Goal: Task Accomplishment & Management: Complete application form

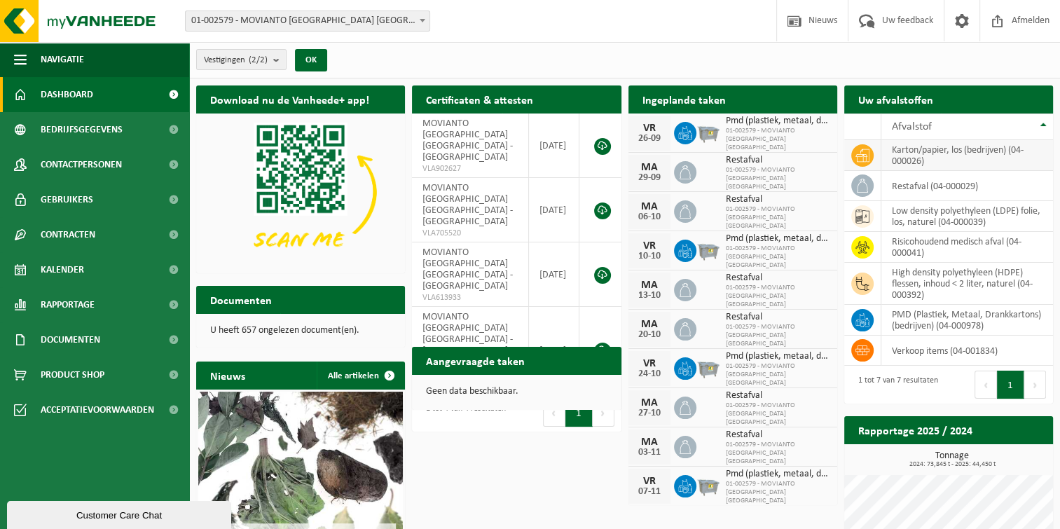
click at [985, 156] on td "karton/papier, los (bedrijven) (04-000026)" at bounding box center [967, 155] width 172 height 31
click at [939, 151] on td "karton/papier, los (bedrijven) (04-000026)" at bounding box center [967, 155] width 172 height 31
click at [1040, 119] on th "Afvalstof" at bounding box center [967, 127] width 172 height 27
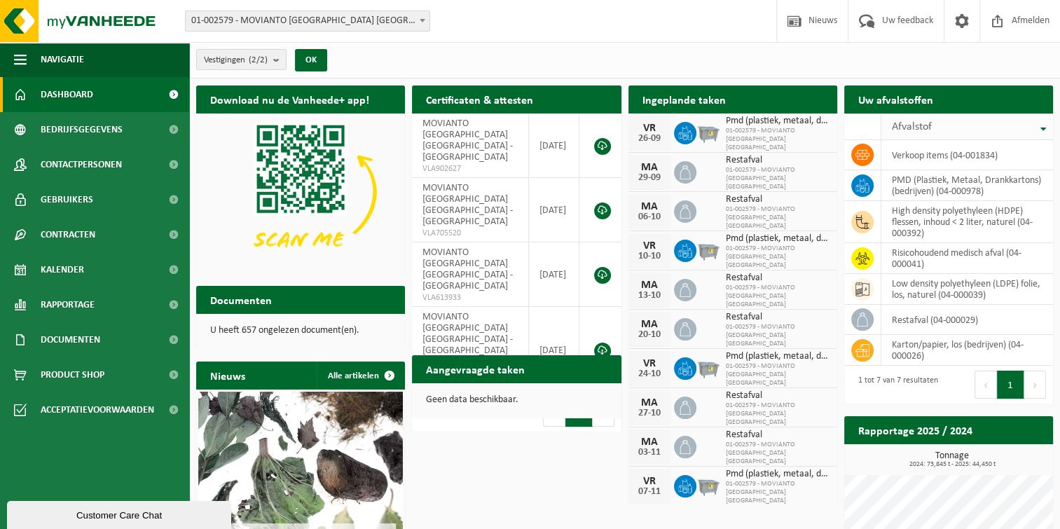
click at [1040, 120] on th "Afvalstof" at bounding box center [967, 127] width 172 height 27
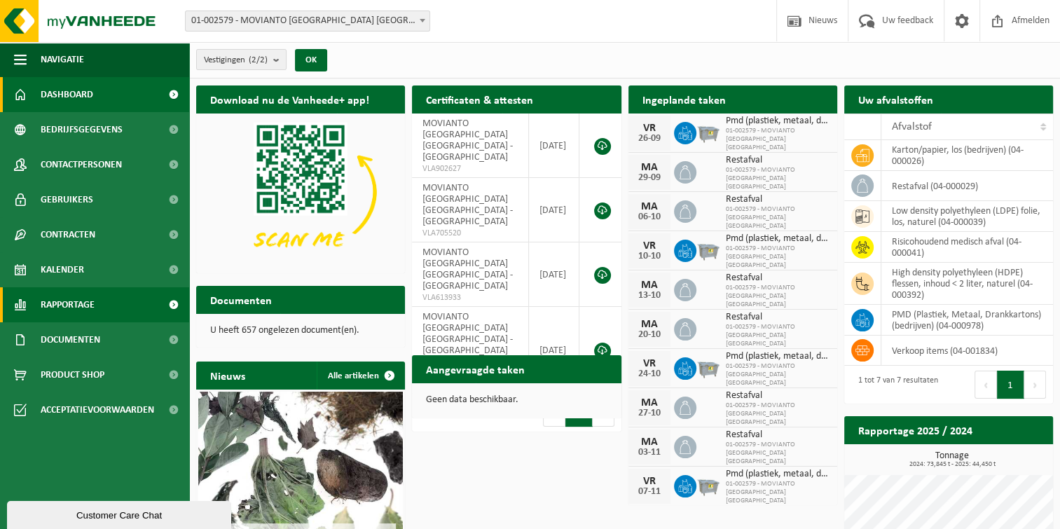
click at [68, 294] on span "Rapportage" at bounding box center [68, 304] width 54 height 35
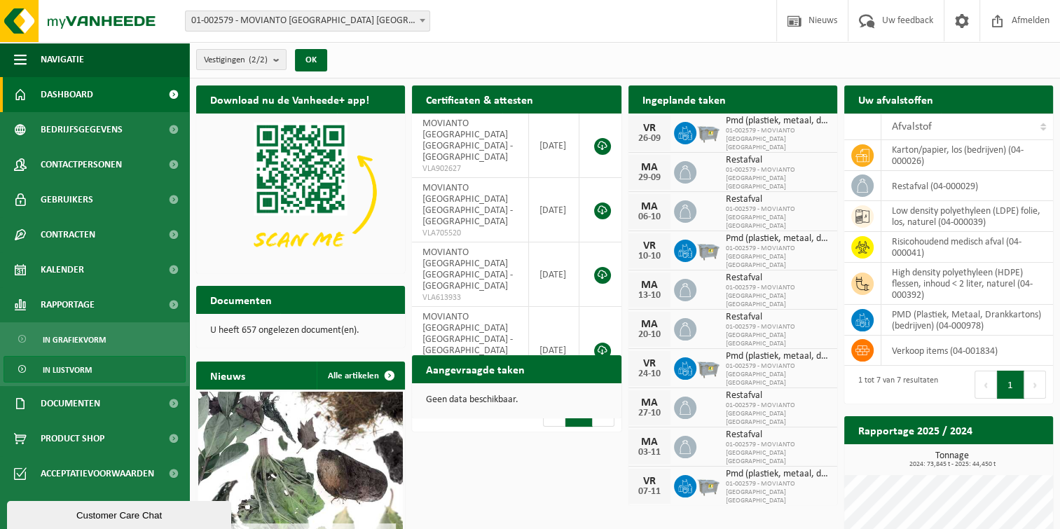
click at [70, 369] on span "In lijstvorm" at bounding box center [67, 370] width 49 height 27
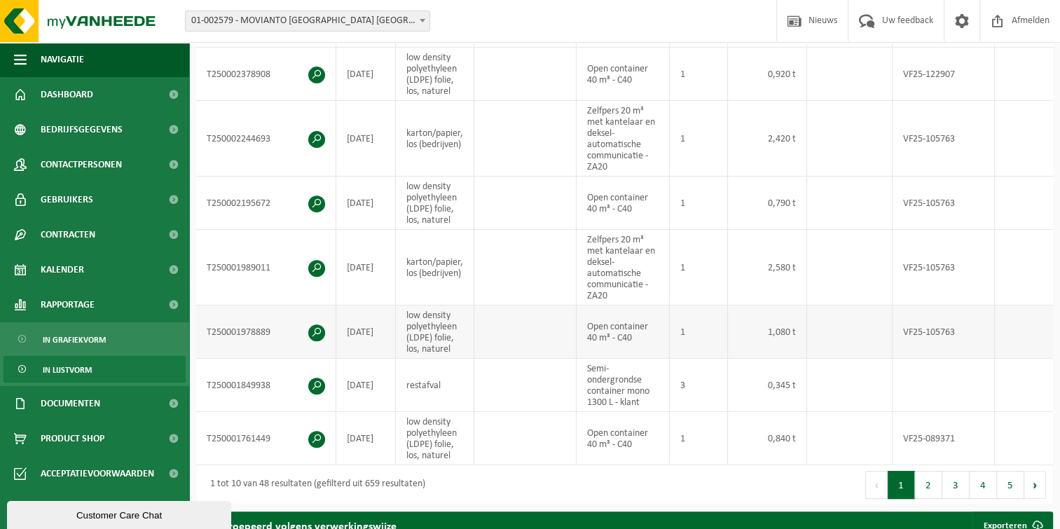
scroll to position [561, 0]
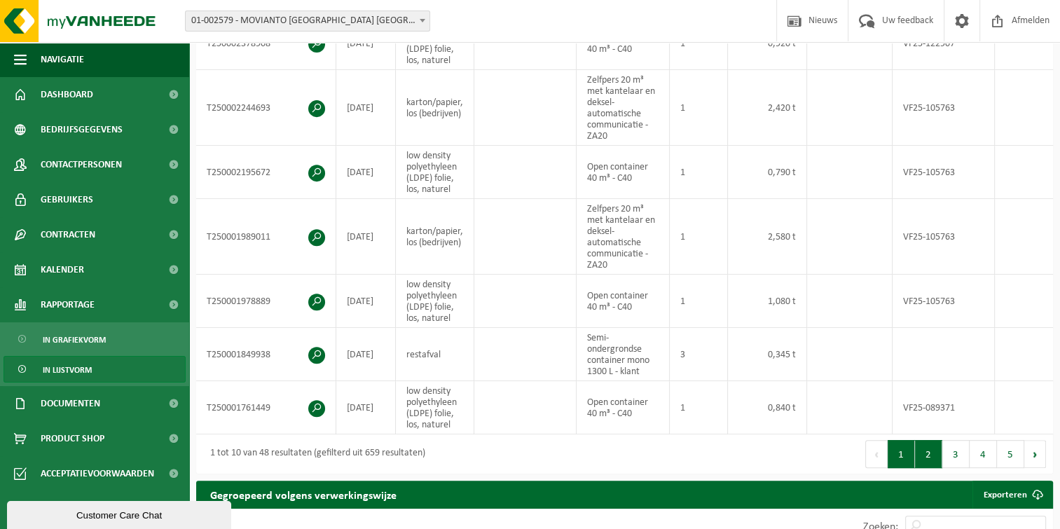
click at [925, 455] on button "2" at bounding box center [928, 454] width 27 height 28
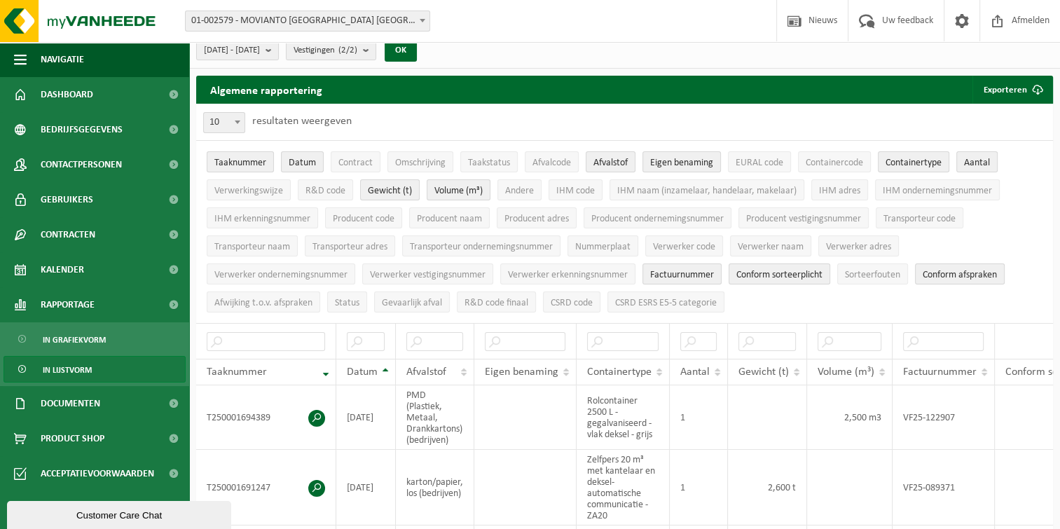
scroll to position [0, 0]
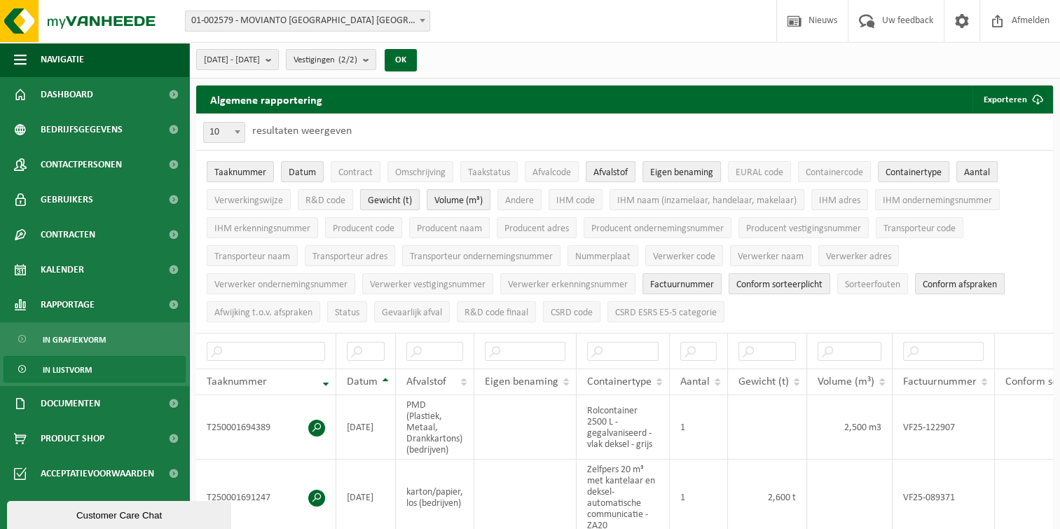
click at [395, 193] on button "Gewicht (t)" at bounding box center [390, 199] width 60 height 21
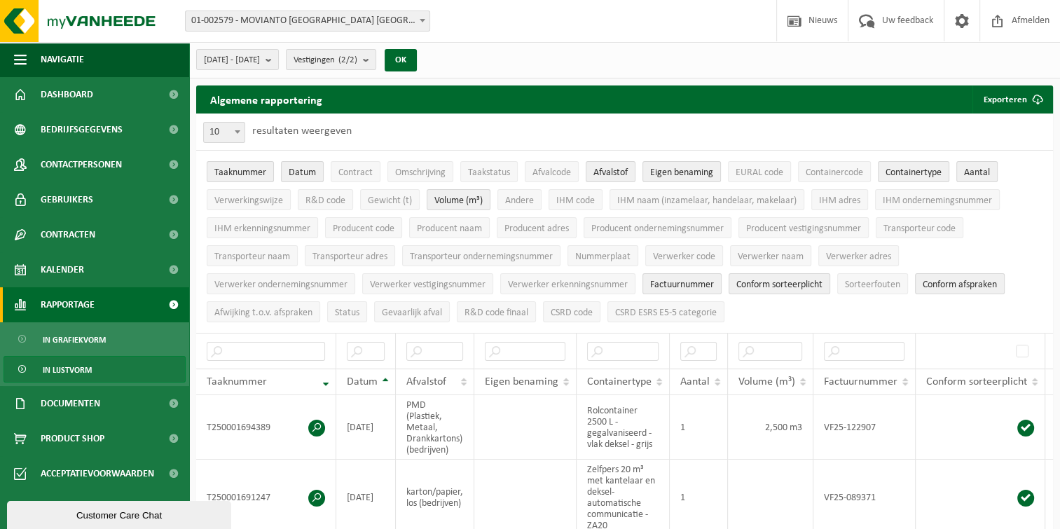
click at [51, 305] on span "Rapportage" at bounding box center [68, 304] width 54 height 35
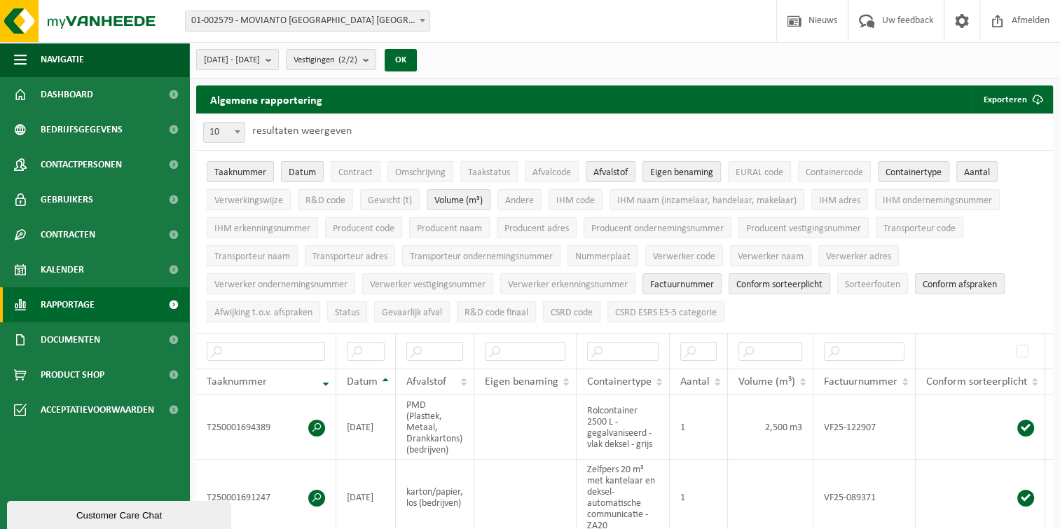
click at [175, 301] on span at bounding box center [174, 304] width 32 height 35
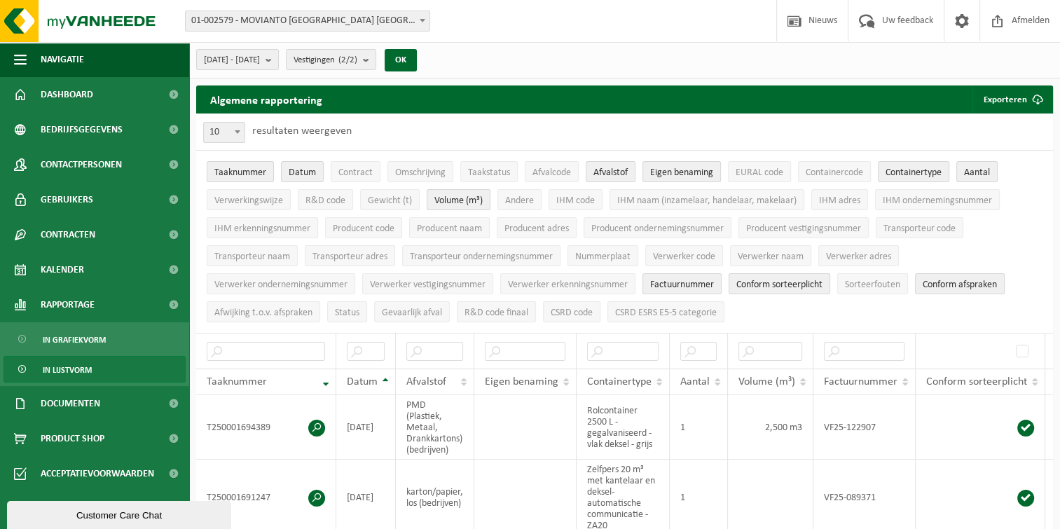
click at [105, 376] on link "In lijstvorm" at bounding box center [95, 369] width 182 height 27
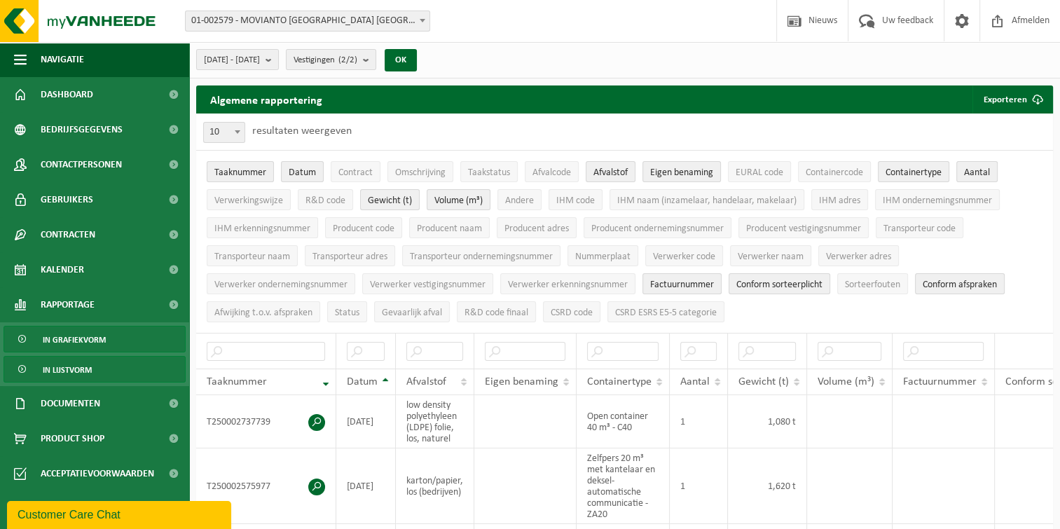
click at [93, 343] on span "In grafiekvorm" at bounding box center [74, 339] width 63 height 27
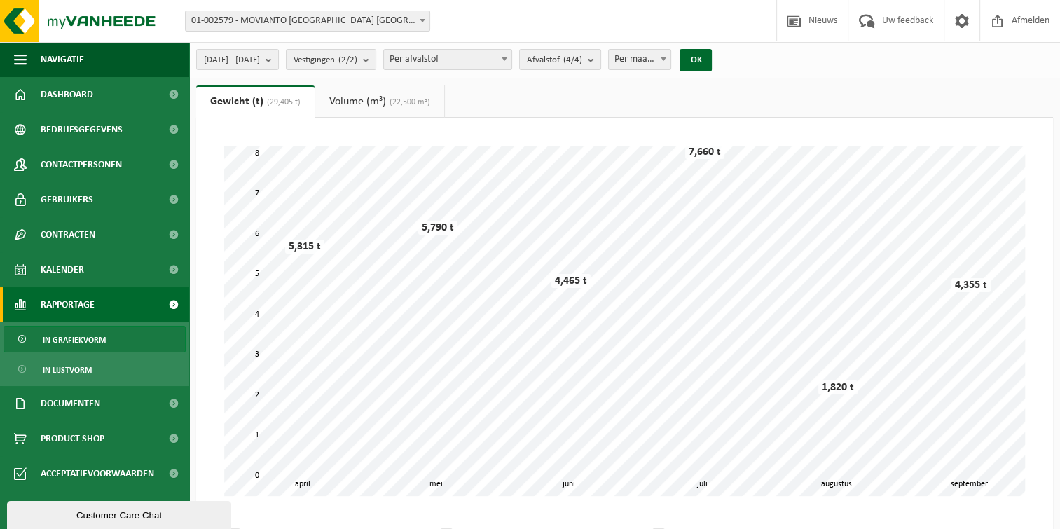
click at [511, 57] on span "Per afvalstof" at bounding box center [448, 60] width 128 height 20
click at [965, 23] on span at bounding box center [961, 20] width 21 height 41
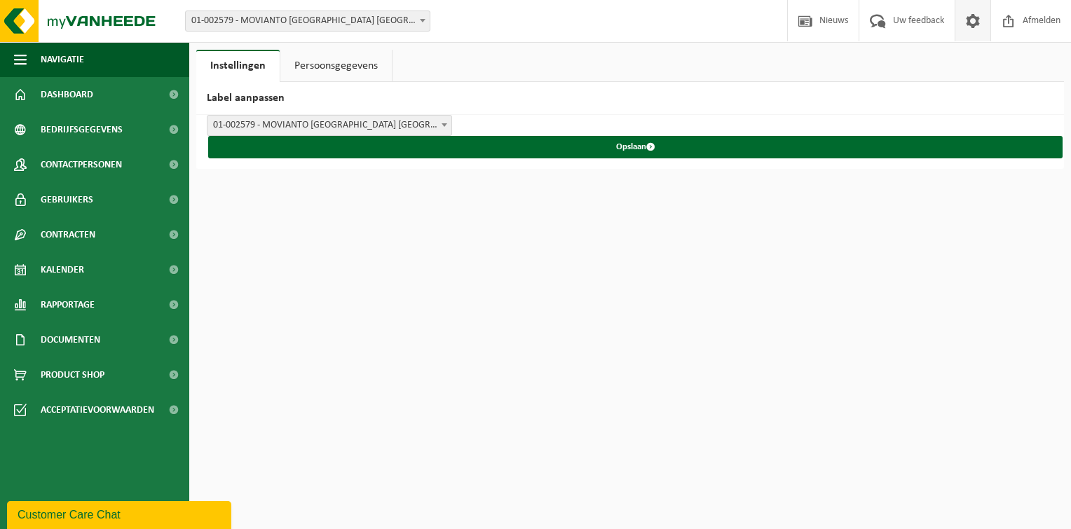
click at [358, 67] on link "Persoonsgegevens" at bounding box center [335, 66] width 111 height 32
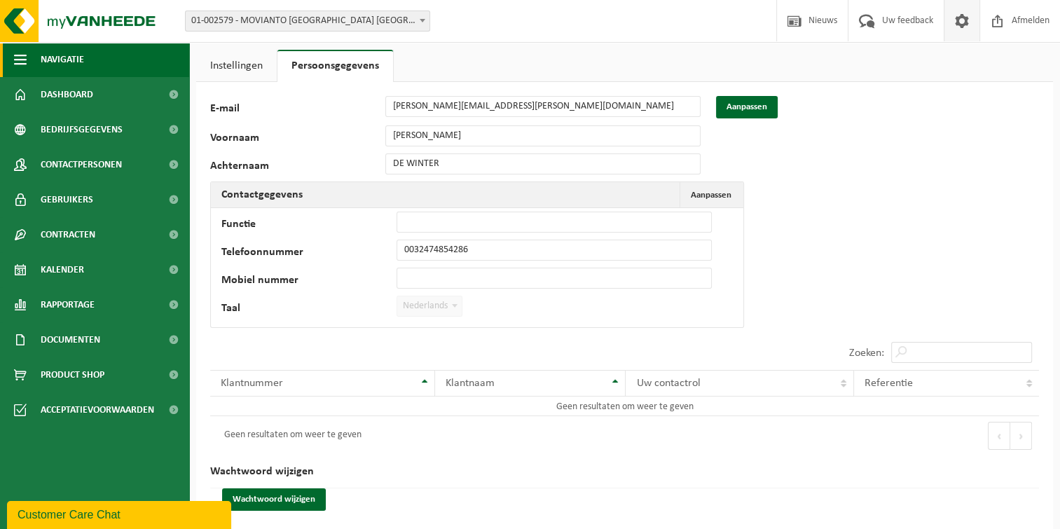
click at [11, 50] on button "Navigatie" at bounding box center [94, 59] width 189 height 35
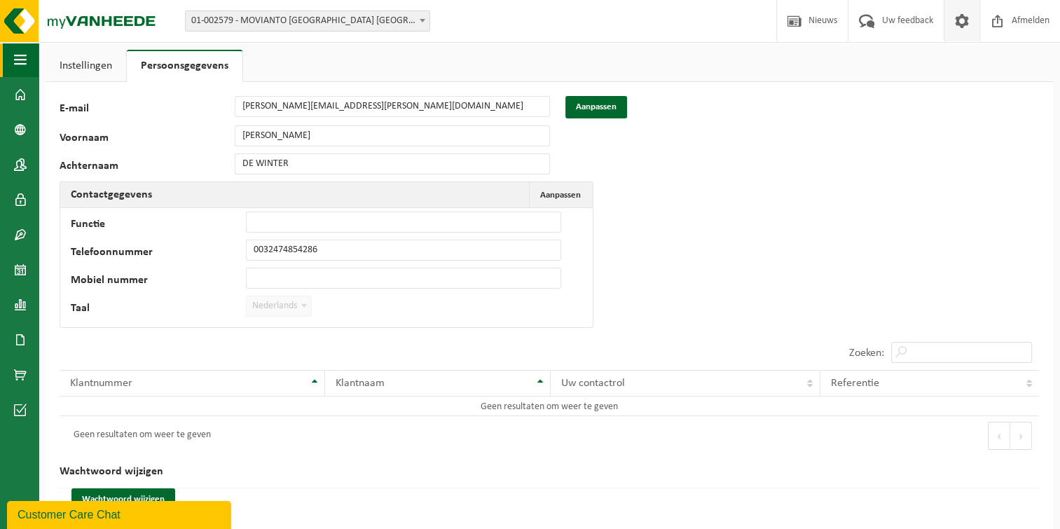
click at [11, 50] on button "Navigatie" at bounding box center [19, 59] width 39 height 35
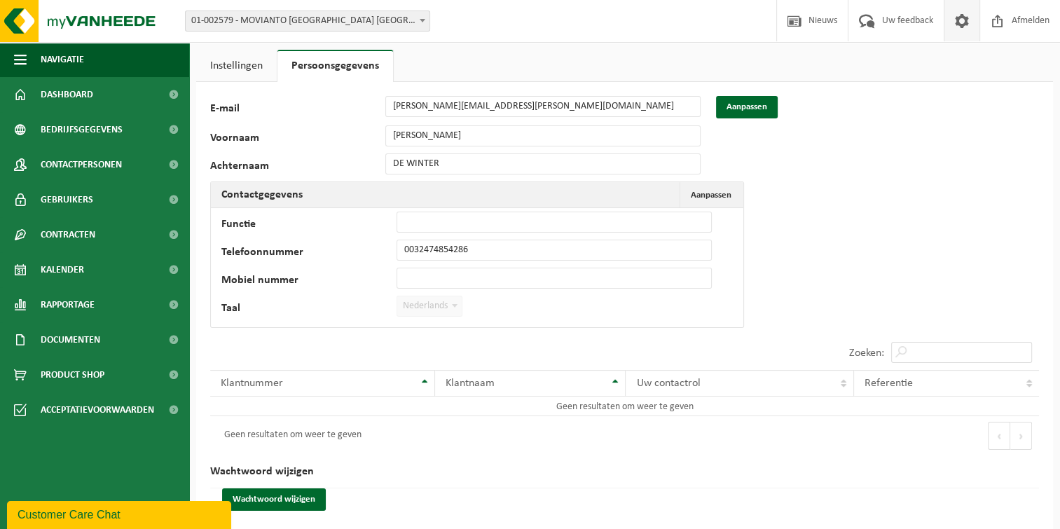
click at [964, 22] on span at bounding box center [961, 20] width 21 height 41
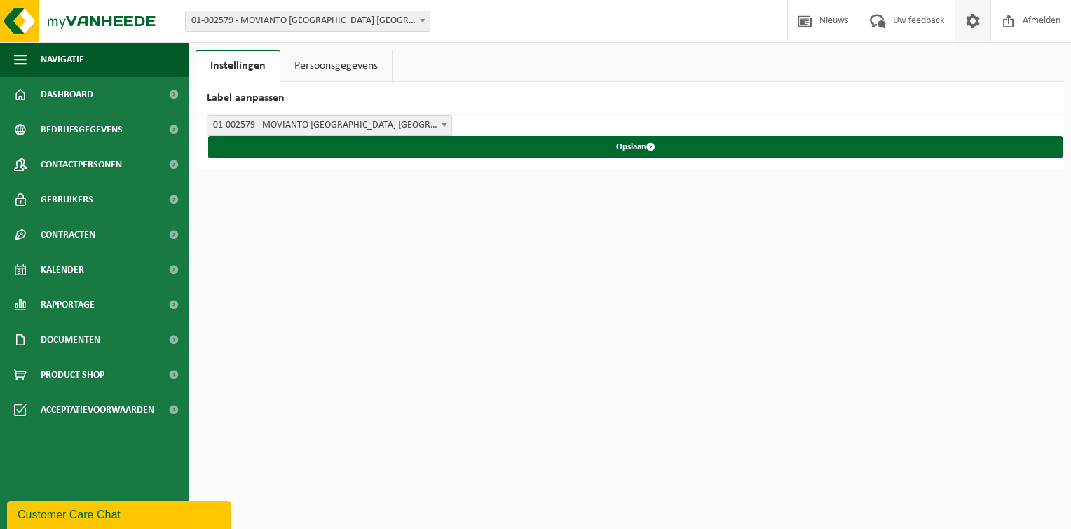
click at [323, 76] on link "Persoonsgegevens" at bounding box center [335, 66] width 111 height 32
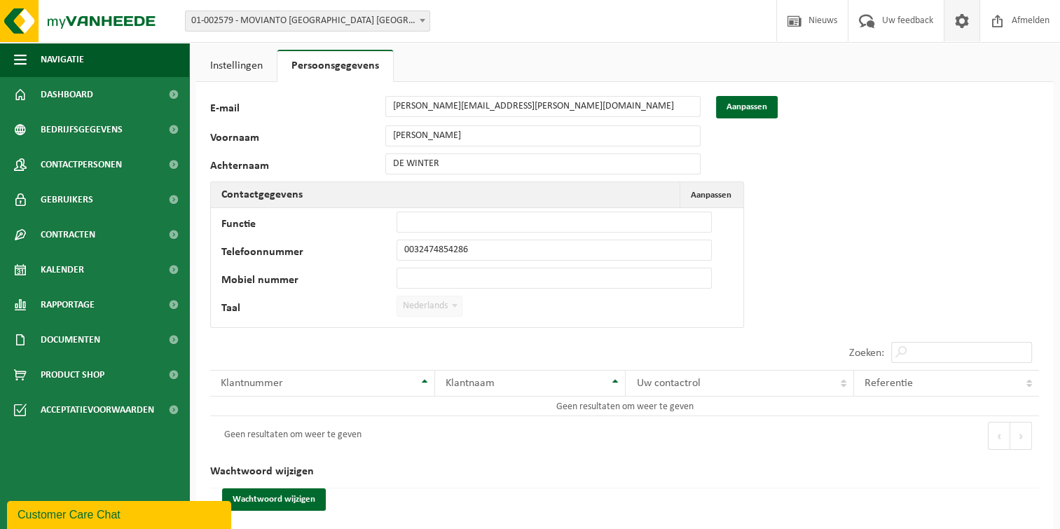
scroll to position [11, 0]
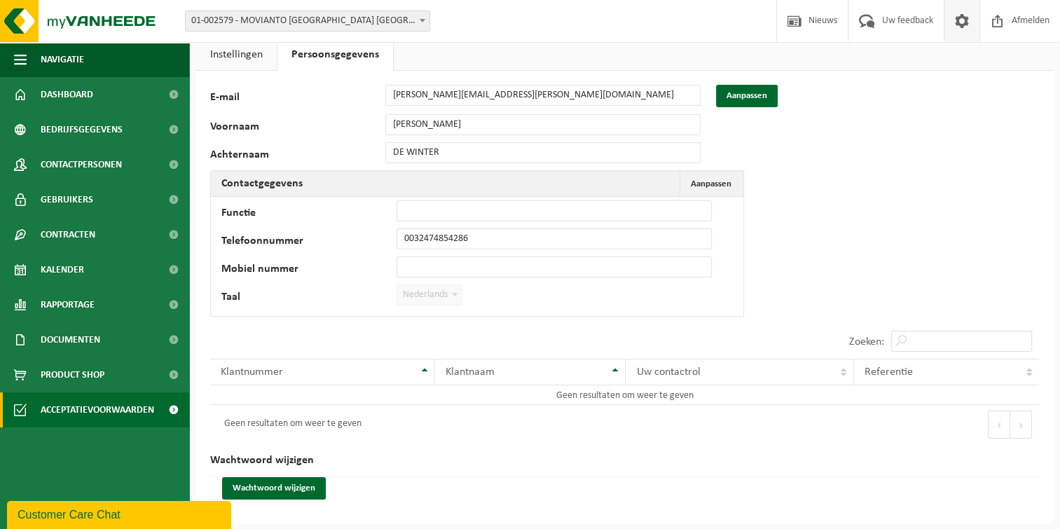
click at [110, 413] on span "Acceptatievoorwaarden" at bounding box center [98, 409] width 114 height 35
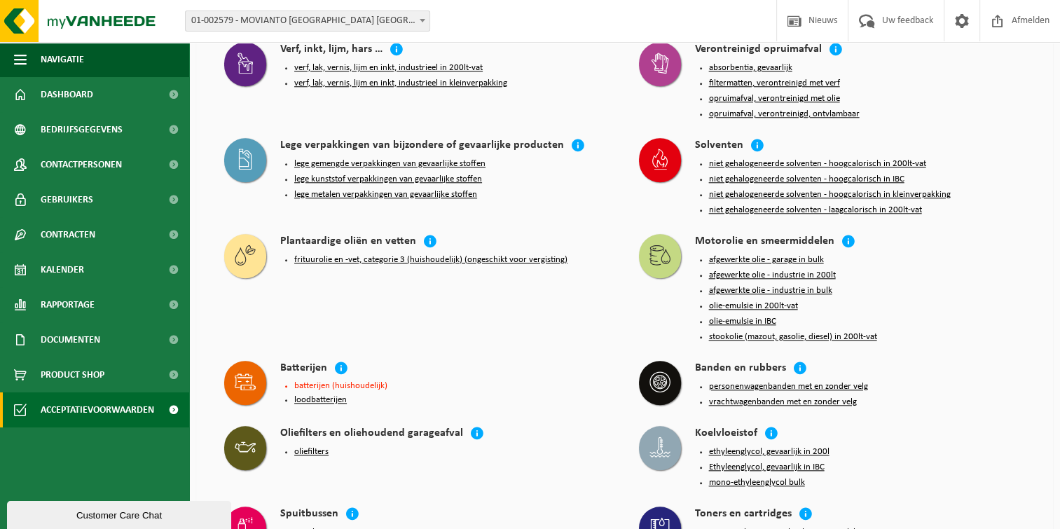
scroll to position [1295, 0]
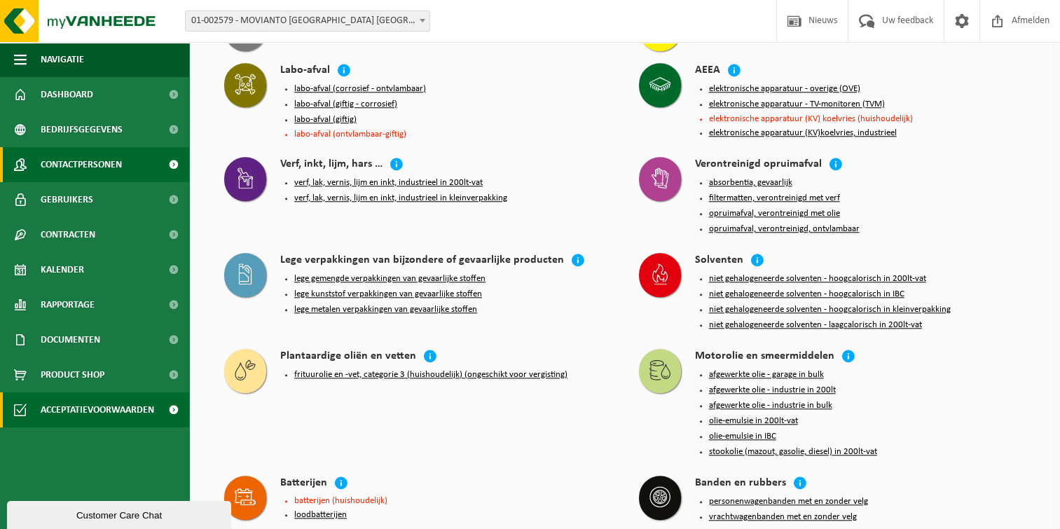
click at [86, 165] on span "Contactpersonen" at bounding box center [81, 164] width 81 height 35
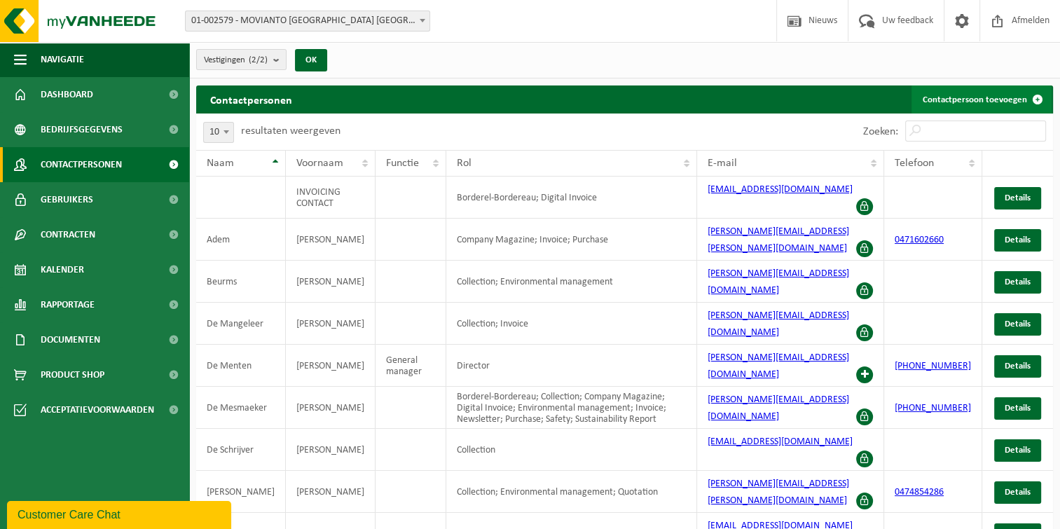
click at [1040, 98] on span at bounding box center [1038, 99] width 28 height 28
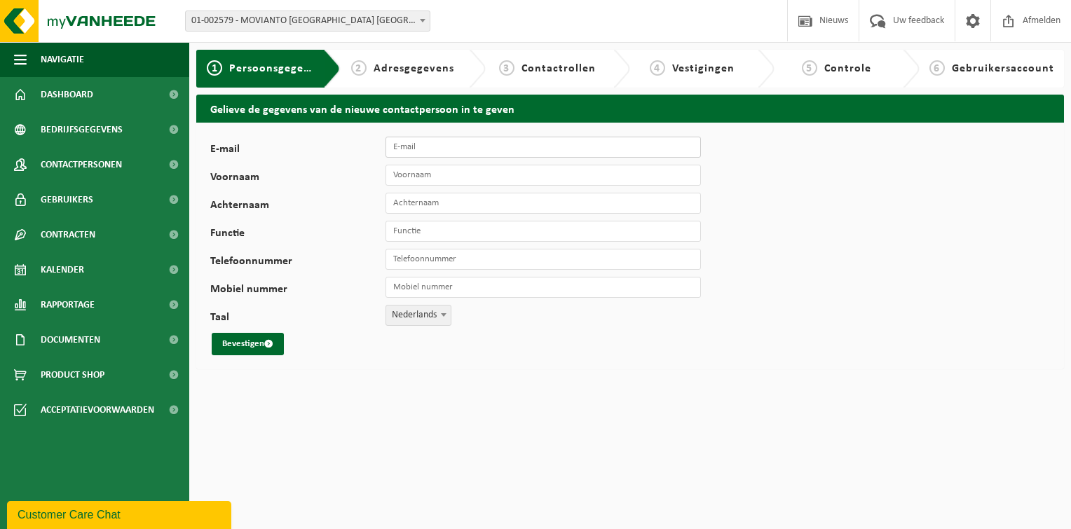
click at [437, 149] on input "E-mail" at bounding box center [542, 147] width 315 height 21
paste input "[EMAIL_ADDRESS][DOMAIN_NAME]"
type input "[EMAIL_ADDRESS][DOMAIN_NAME]"
click at [406, 169] on input "Voornaam" at bounding box center [542, 175] width 315 height 21
type input "Anja"
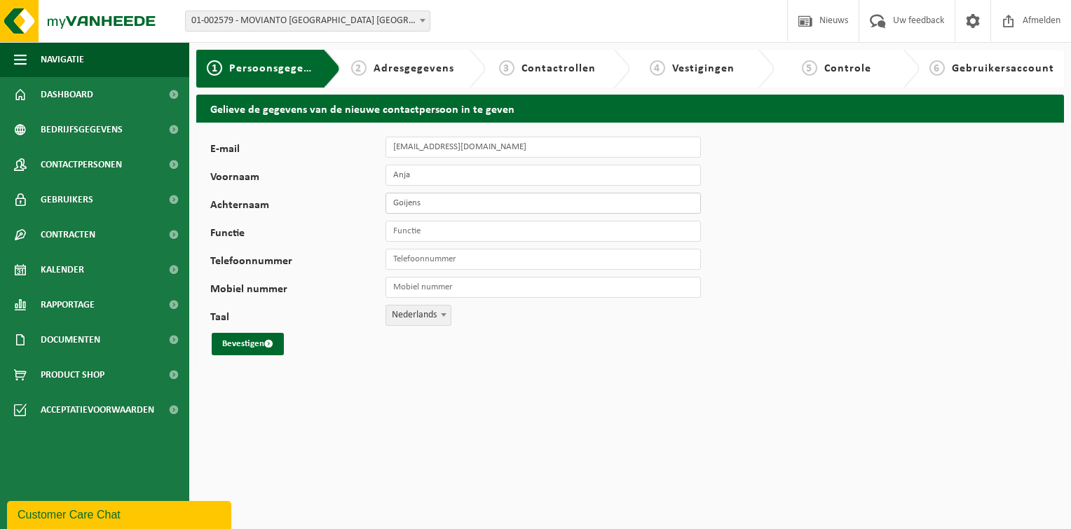
type input "Goijens"
click at [243, 339] on button "Bevestigen" at bounding box center [248, 344] width 72 height 22
type input "contract specialist"
click at [264, 342] on button "Bevestigen" at bounding box center [248, 344] width 72 height 22
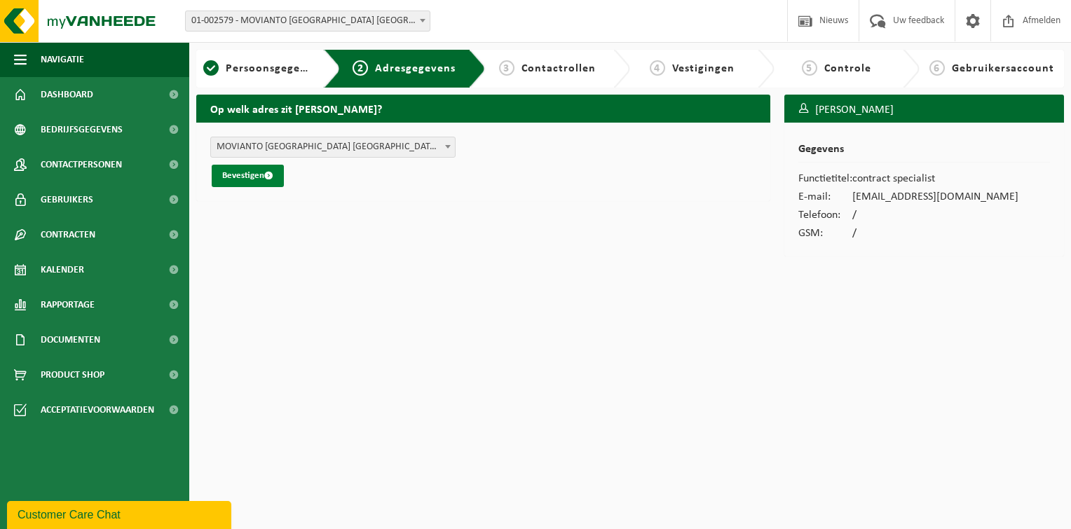
click at [261, 186] on button "Bevestigen" at bounding box center [248, 176] width 72 height 22
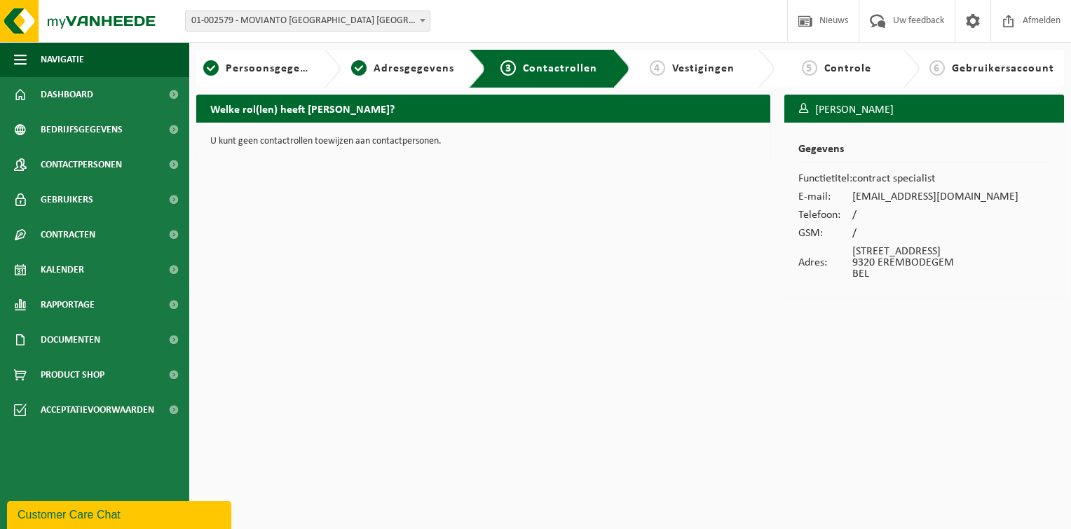
click at [687, 63] on span "Vestigingen" at bounding box center [703, 68] width 62 height 11
click at [75, 197] on span "Gebruikers" at bounding box center [67, 199] width 53 height 35
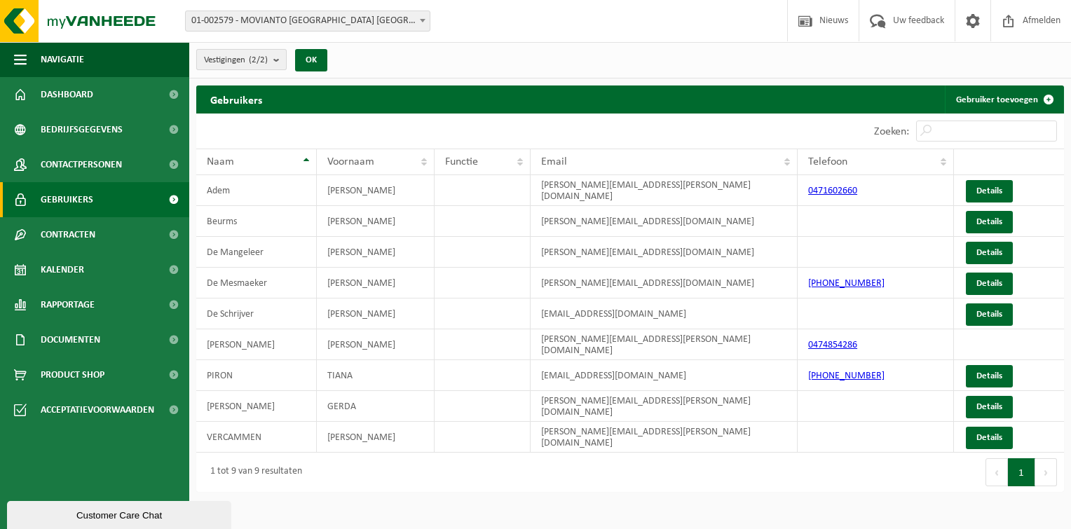
click at [261, 62] on count "(2/2)" at bounding box center [258, 59] width 19 height 9
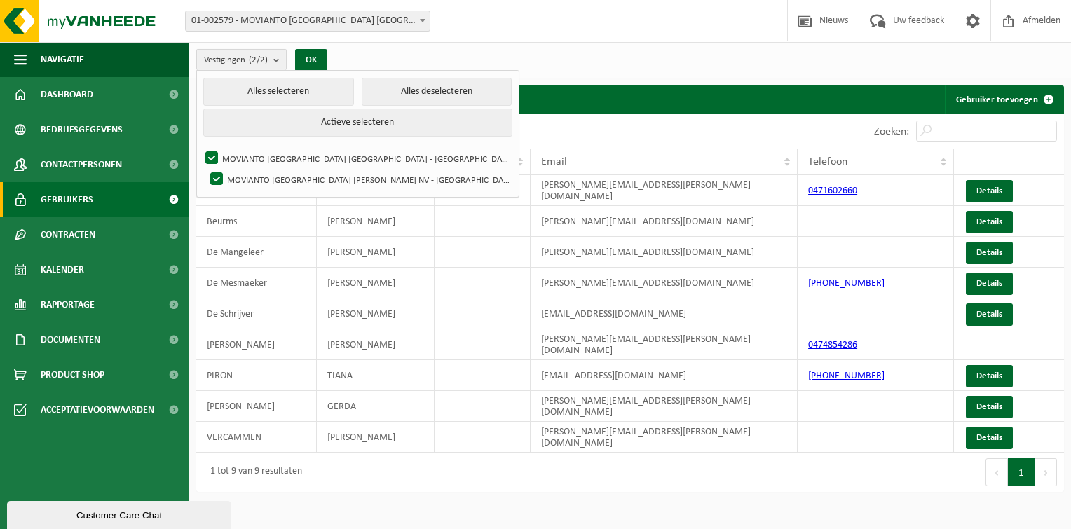
click at [273, 53] on button "Vestigingen (2/2)" at bounding box center [241, 59] width 90 height 21
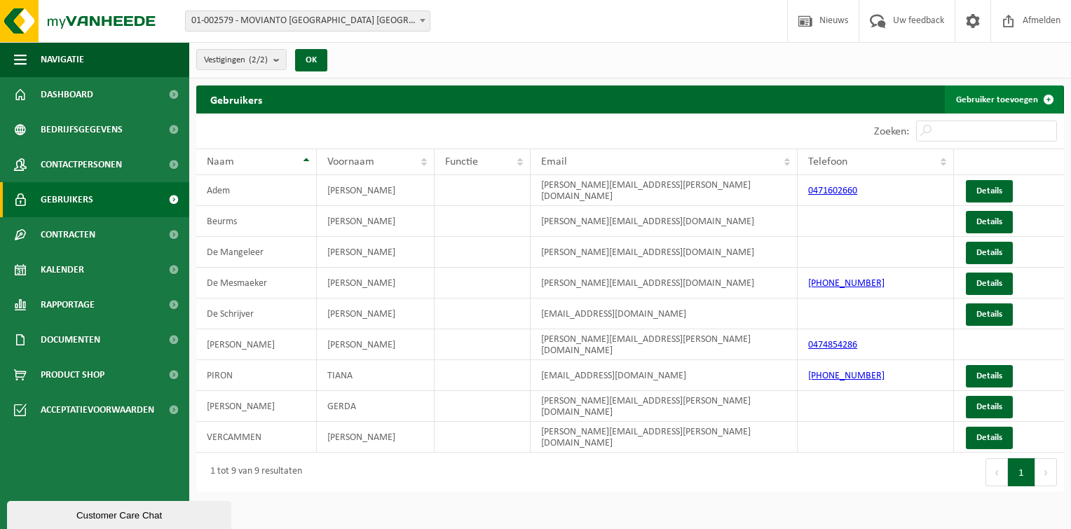
click at [1038, 99] on span at bounding box center [1048, 99] width 28 height 28
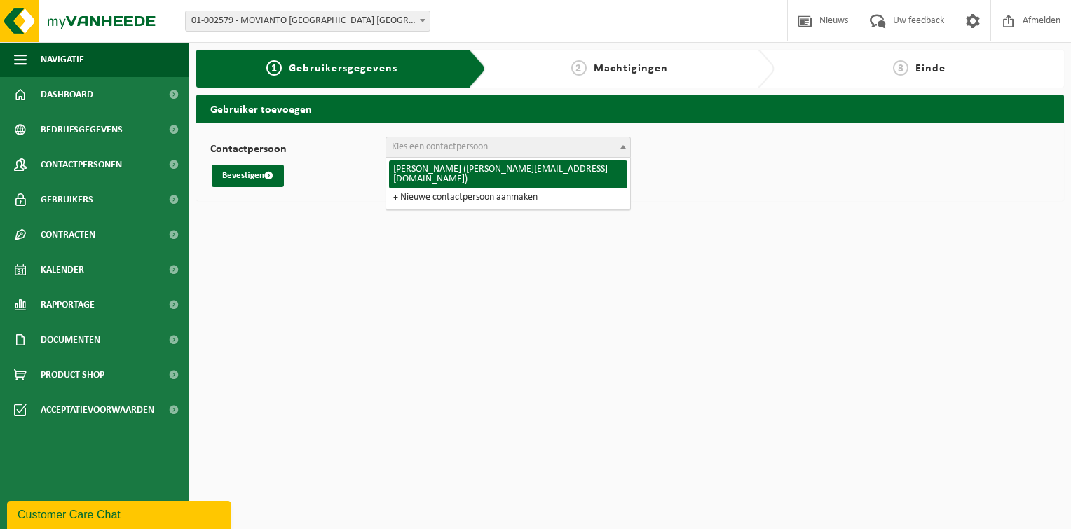
click at [446, 142] on span "Kies een contactpersoon" at bounding box center [440, 147] width 96 height 11
click at [266, 301] on html "Vestiging: 01-002579 - MOVIANTO BELGIUM NV - EREMBODEGEM 02-008960 - MOVIANTO B…" at bounding box center [535, 264] width 1071 height 529
click at [101, 201] on link "Gebruikers" at bounding box center [94, 199] width 189 height 35
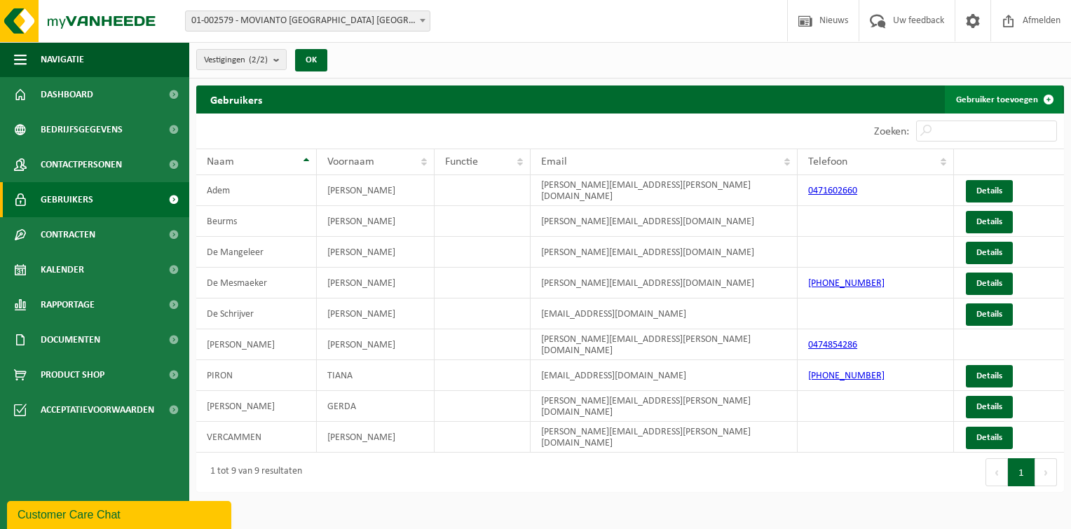
click at [1006, 104] on link "Gebruiker toevoegen" at bounding box center [1003, 99] width 118 height 28
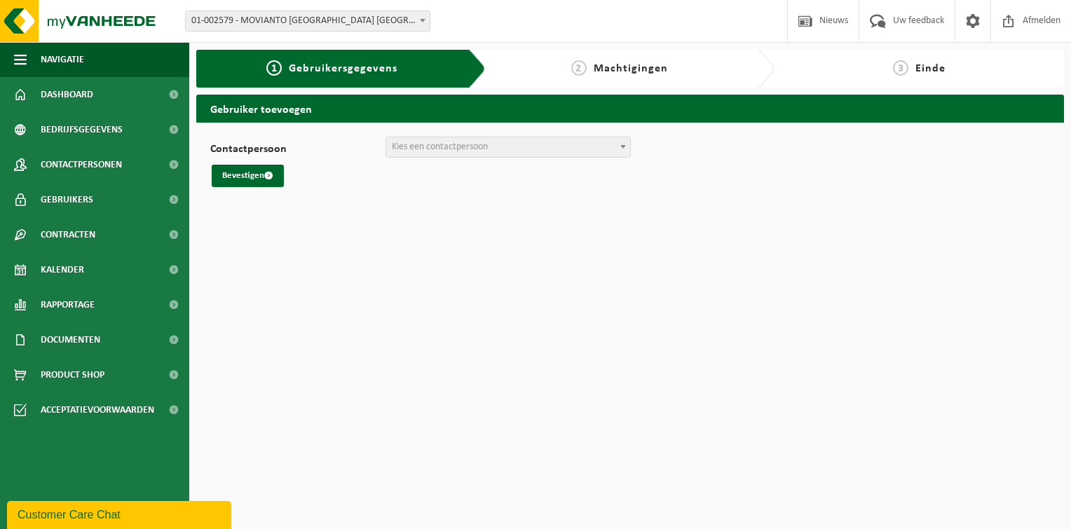
click at [425, 150] on span "Kies een contactpersoon" at bounding box center [440, 147] width 96 height 11
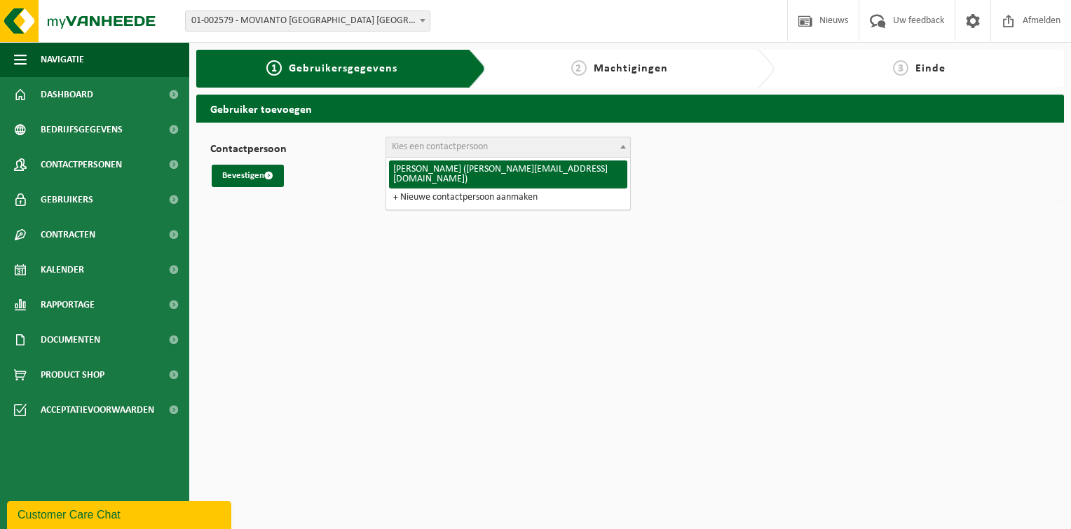
select select "1139"
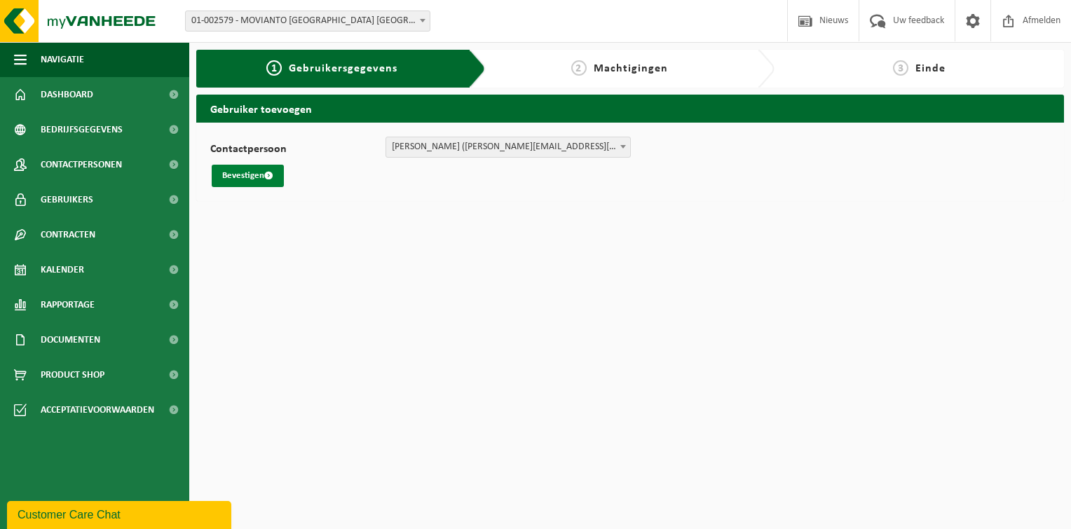
click at [264, 172] on button "Bevestigen" at bounding box center [248, 176] width 72 height 22
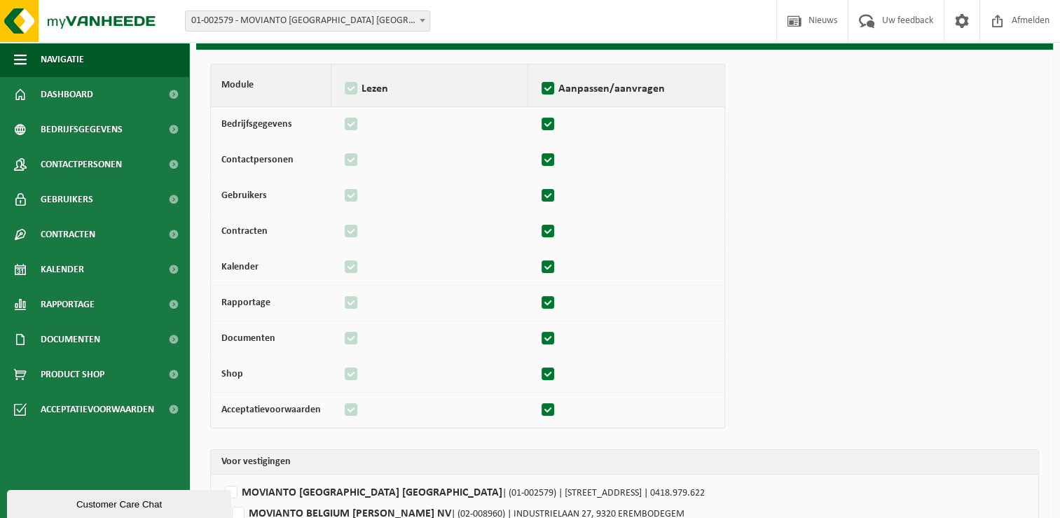
scroll to position [148, 0]
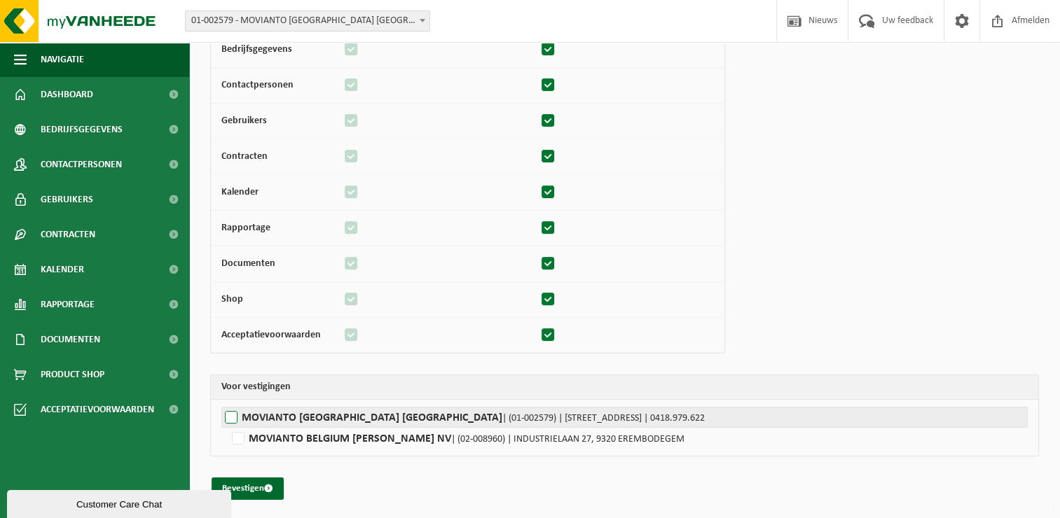
click at [238, 420] on label"] "MOVIANTO BELGIUM [GEOGRAPHIC_DATA] | (01-002579) | [STREET_ADDRESS] | 0418.979.…" at bounding box center [624, 417] width 806 height 21
click at [238, 420] on input "MOVIANTO BELGIUM [GEOGRAPHIC_DATA] | (01-002579) | [STREET_ADDRESS] | 0418.979.…" at bounding box center [751, 417] width 1060 height 21
checkbox input "true"
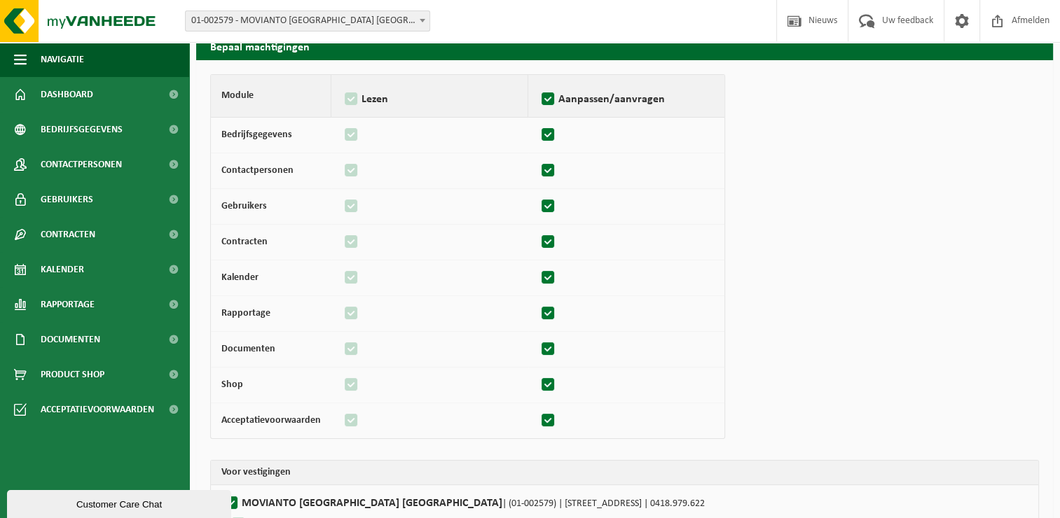
scroll to position [0, 0]
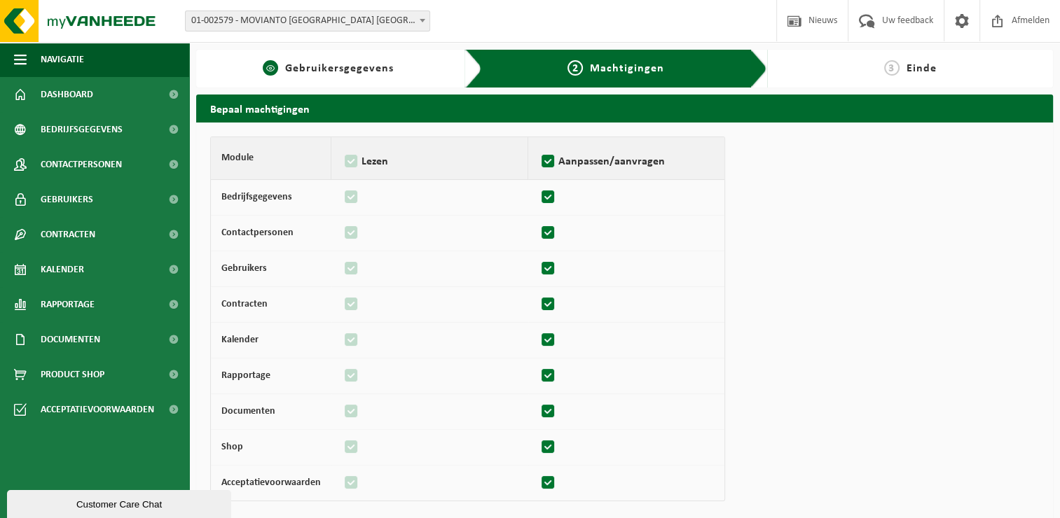
click at [315, 59] on div "1 Gebruikersgegevens" at bounding box center [339, 69] width 286 height 38
click at [333, 77] on div "1 Gebruikersgegevens" at bounding box center [339, 69] width 286 height 38
click at [324, 74] on span "Gebruikersgegevens" at bounding box center [339, 68] width 109 height 11
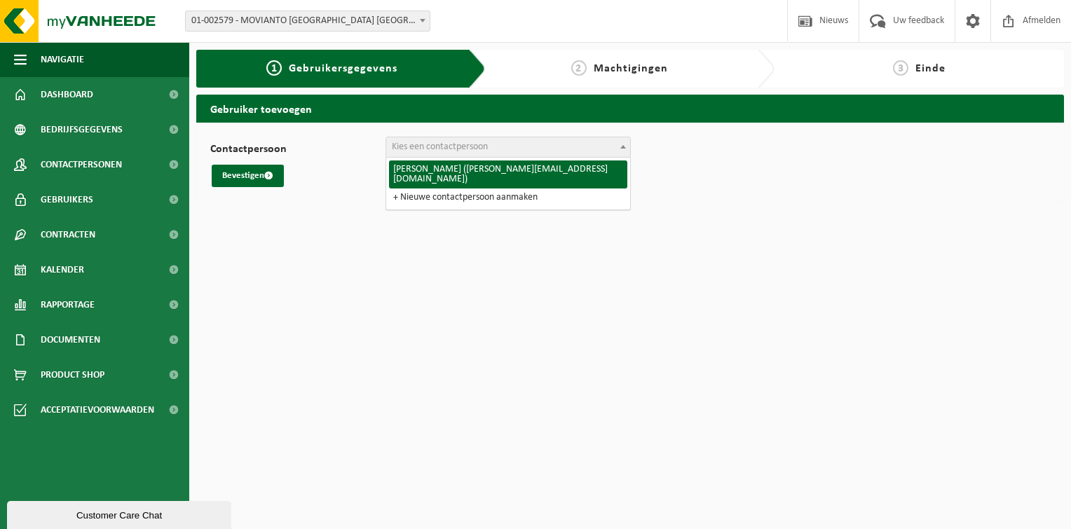
click at [418, 144] on span "Kies een contactpersoon" at bounding box center [440, 147] width 96 height 11
drag, startPoint x: 416, startPoint y: 143, endPoint x: 387, endPoint y: 204, distance: 67.4
click at [387, 207] on span "François De Menten (francois.dementen@moviantobenelux.com) + Nieuwe contactpers…" at bounding box center [508, 184] width 244 height 52
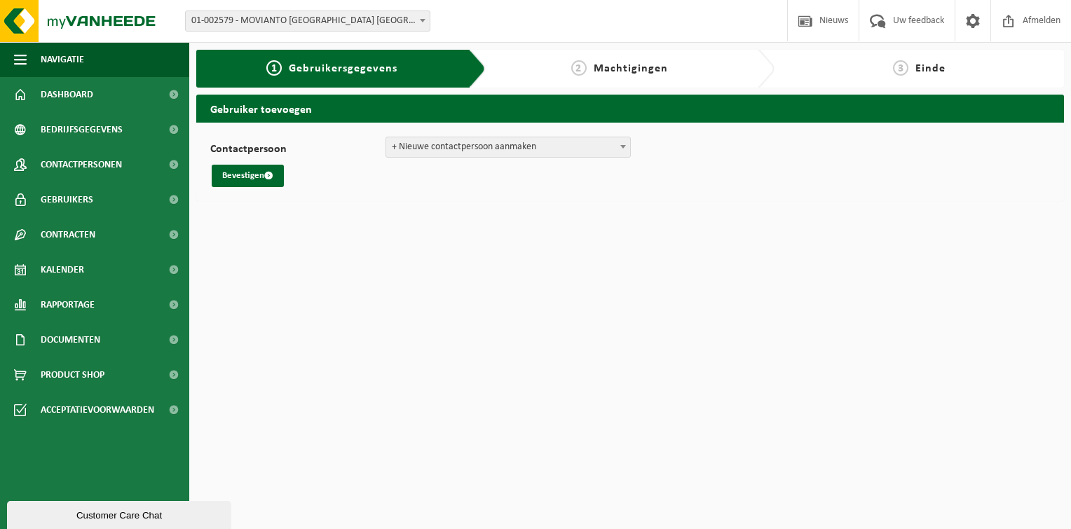
select select "0"
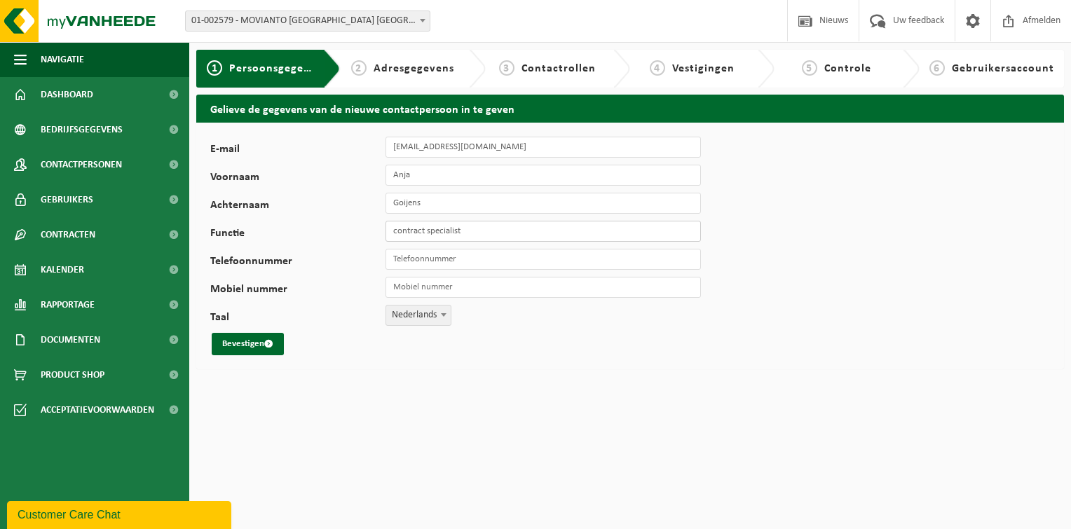
click at [437, 235] on input "contract specialist" at bounding box center [542, 231] width 315 height 21
click at [247, 341] on button "Bevestigen" at bounding box center [248, 344] width 72 height 22
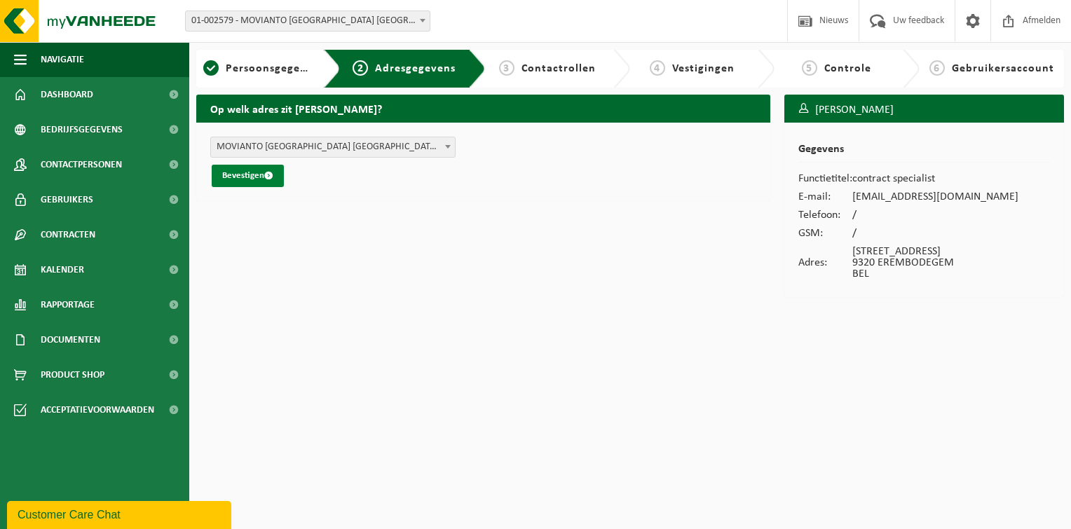
click at [255, 173] on button "Bevestigen" at bounding box center [248, 176] width 72 height 22
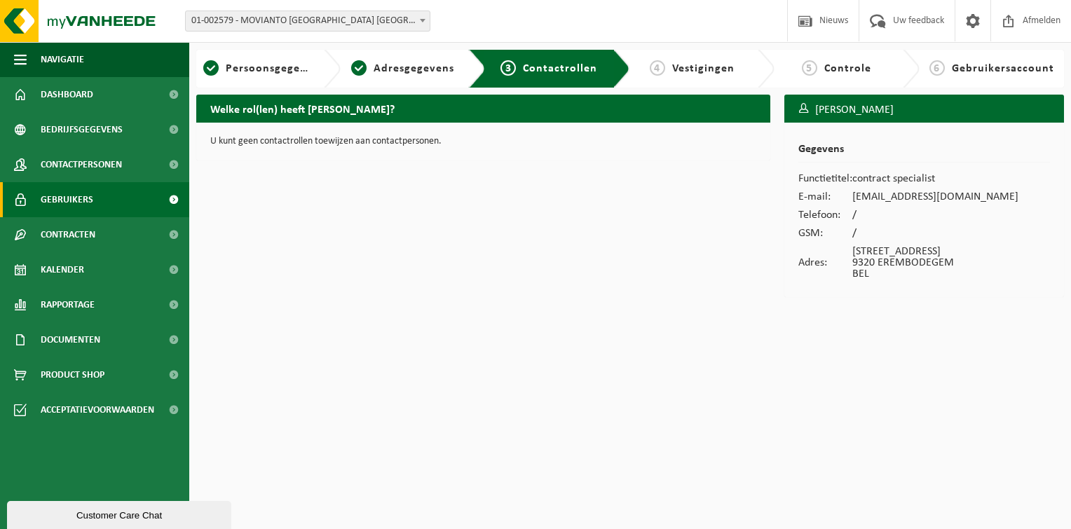
click at [81, 206] on span "Gebruikers" at bounding box center [67, 199] width 53 height 35
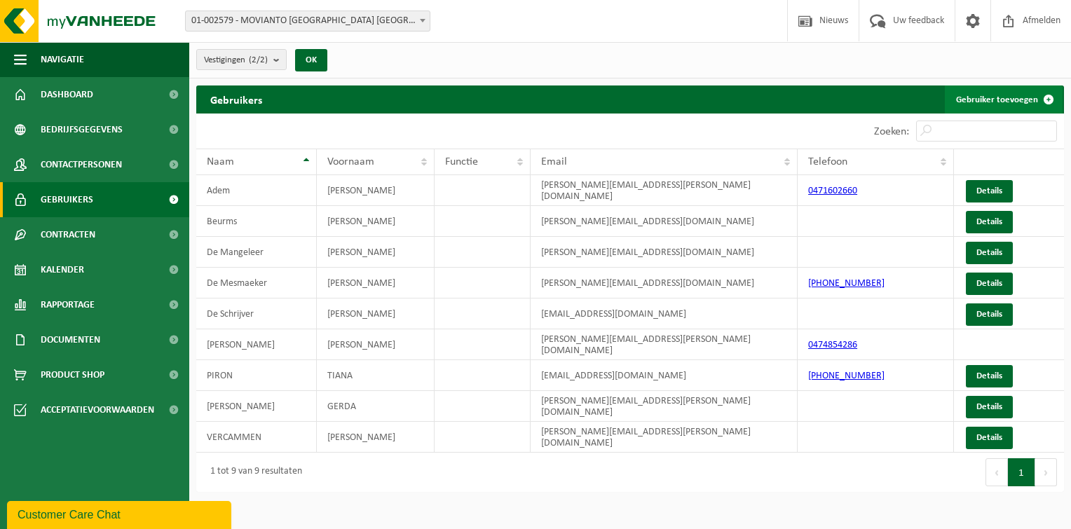
click at [1047, 99] on span at bounding box center [1048, 99] width 28 height 28
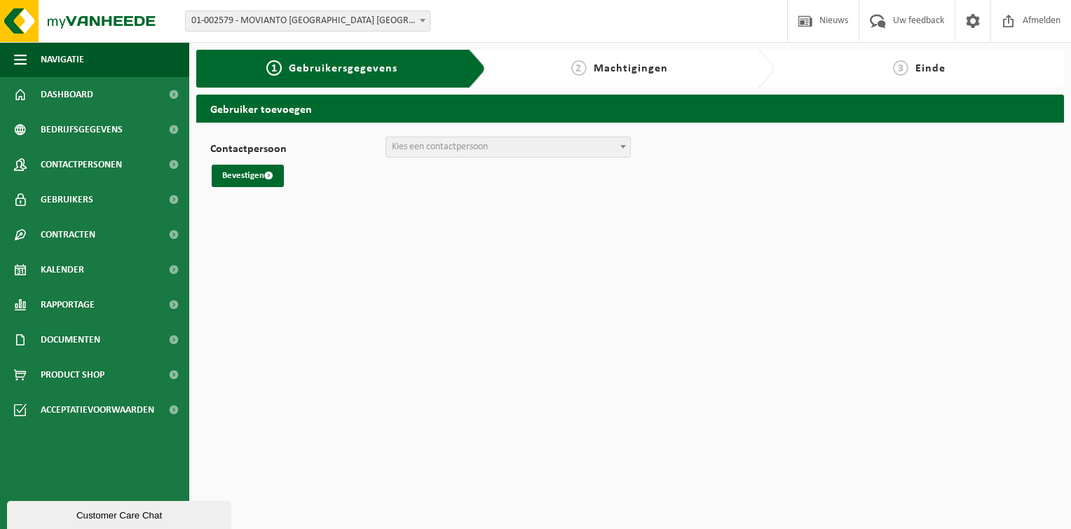
click at [479, 144] on span "Kies een contactpersoon" at bounding box center [440, 147] width 96 height 11
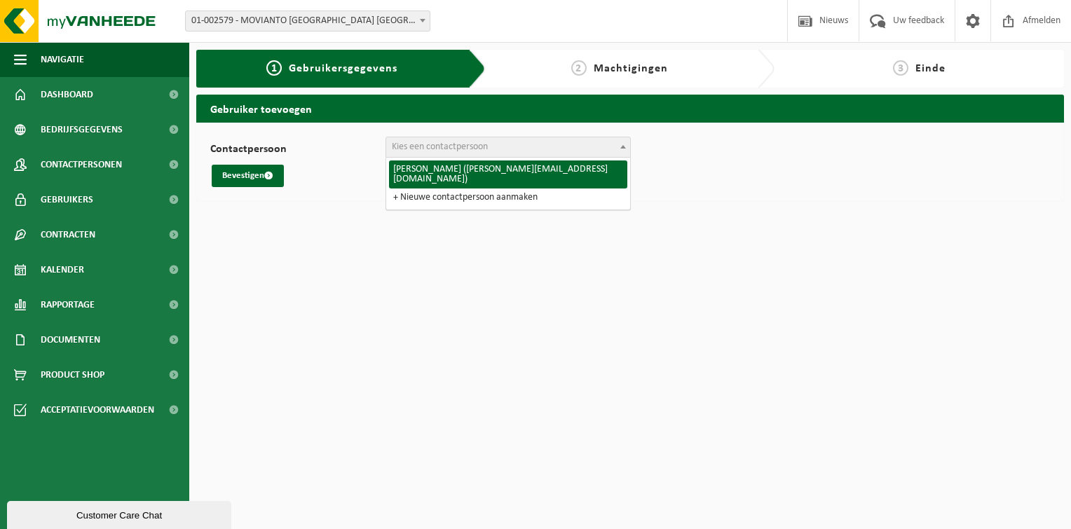
drag, startPoint x: 479, startPoint y: 144, endPoint x: 420, endPoint y: 158, distance: 60.5
click at [420, 158] on span "François De Menten (francois.dementen@moviantobenelux.com) + Nieuwe contactpers…" at bounding box center [508, 184] width 244 height 52
drag, startPoint x: 414, startPoint y: 150, endPoint x: 402, endPoint y: 149, distance: 11.9
click at [402, 149] on span "Kies een contactpersoon" at bounding box center [440, 147] width 96 height 11
click at [405, 145] on span "Kies een contactpersoon" at bounding box center [440, 147] width 96 height 11
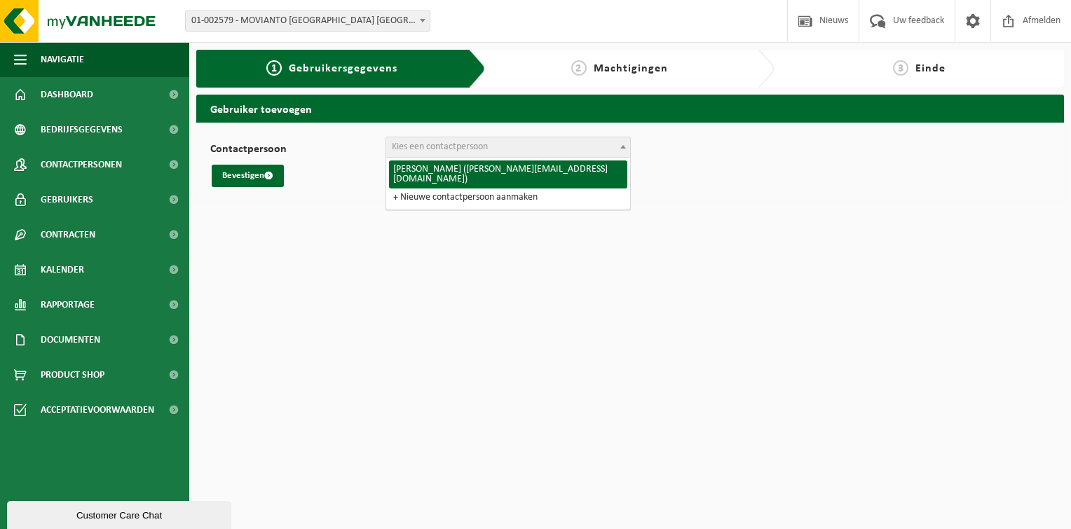
click at [305, 289] on html "Vestiging: 01-002579 - MOVIANTO BELGIUM NV - EREMBODEGEM 02-008960 - MOVIANTO B…" at bounding box center [535, 264] width 1071 height 529
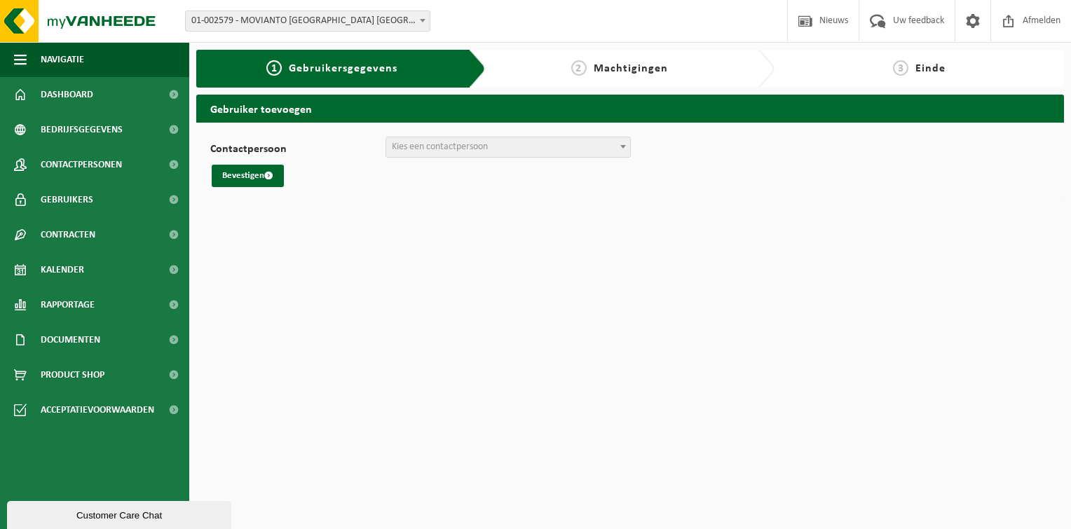
click at [611, 91] on div "1 Gebruikersgegevens 2 Machtigingen 3 Einde Gebruiker toevoegen Contactpersoon …" at bounding box center [629, 129] width 881 height 158
click at [606, 73] on span "Machtigingen" at bounding box center [630, 68] width 74 height 11
click at [656, 65] on span "Machtigingen" at bounding box center [630, 68] width 74 height 11
click at [905, 68] on span "3" at bounding box center [900, 67] width 15 height 15
click at [78, 98] on span "Dashboard" at bounding box center [67, 94] width 53 height 35
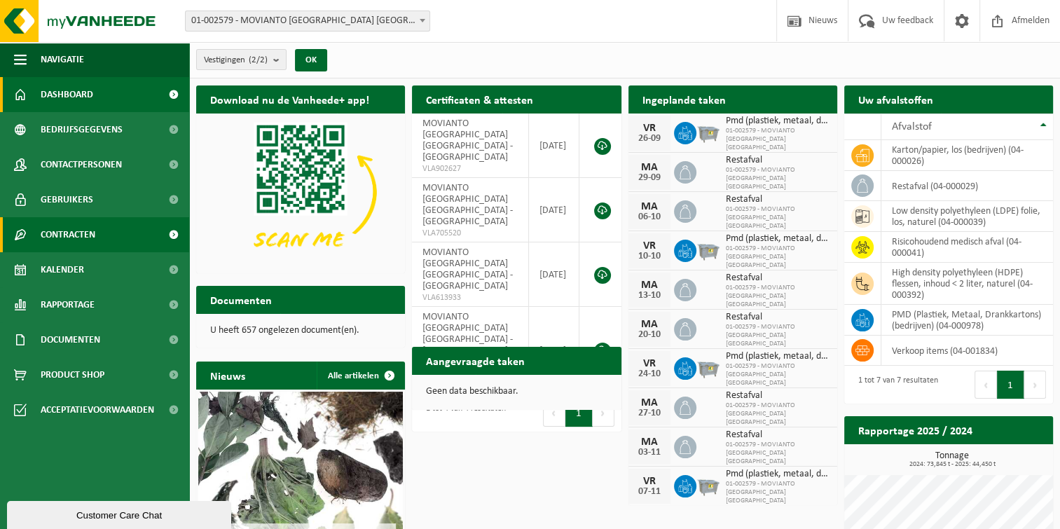
click at [70, 229] on span "Contracten" at bounding box center [68, 234] width 55 height 35
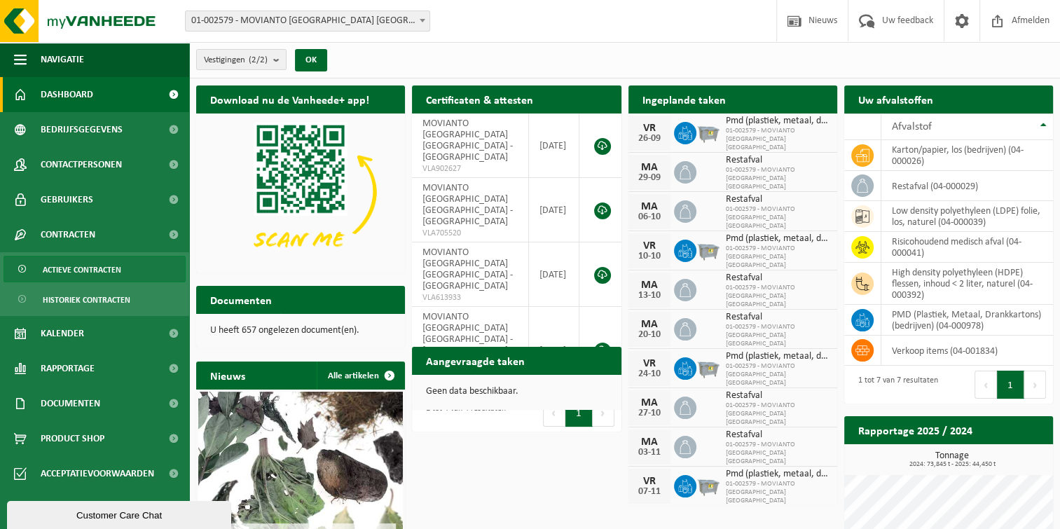
click at [85, 266] on span "Actieve contracten" at bounding box center [82, 269] width 78 height 27
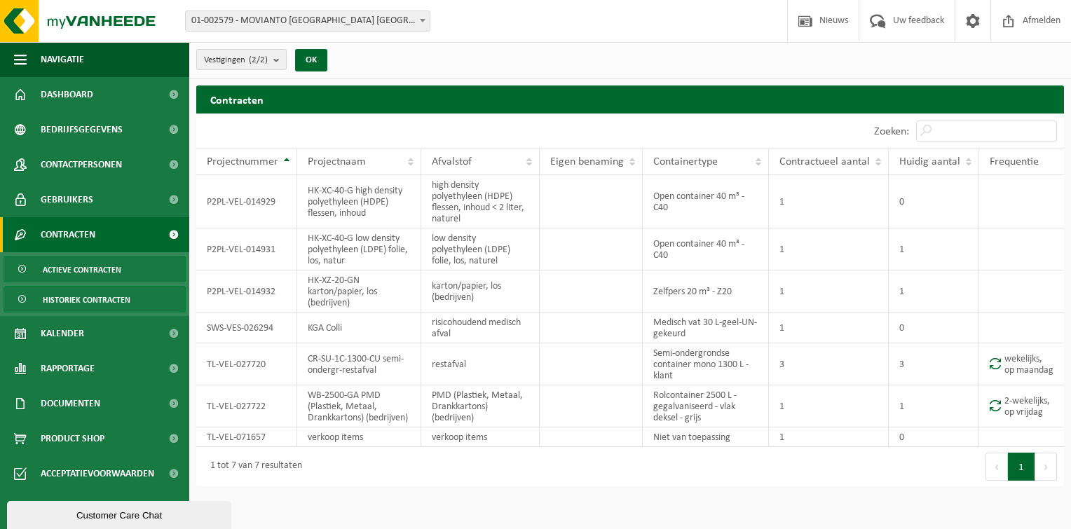
click at [80, 297] on span "Historiek contracten" at bounding box center [87, 300] width 88 height 27
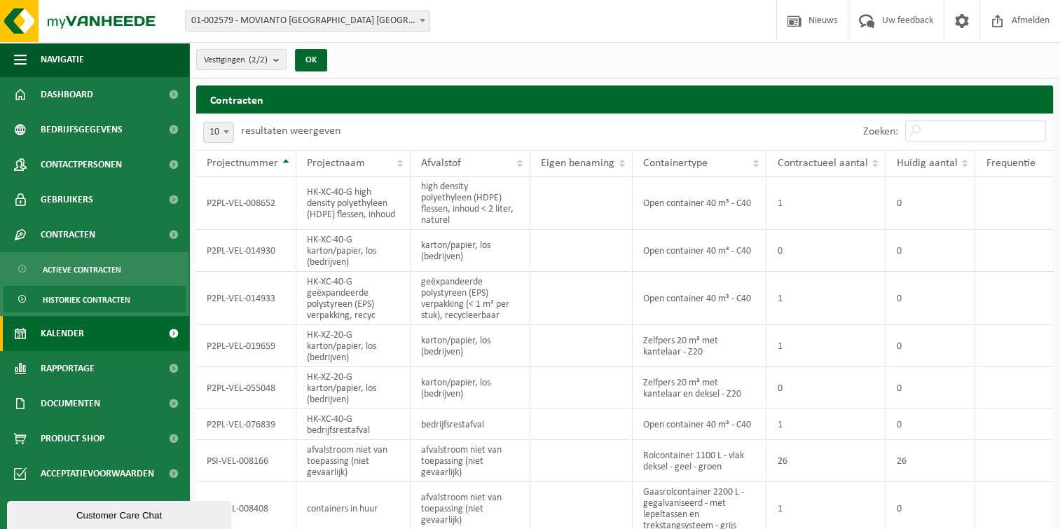
click at [62, 324] on span "Kalender" at bounding box center [62, 333] width 43 height 35
